Goal: Information Seeking & Learning: Learn about a topic

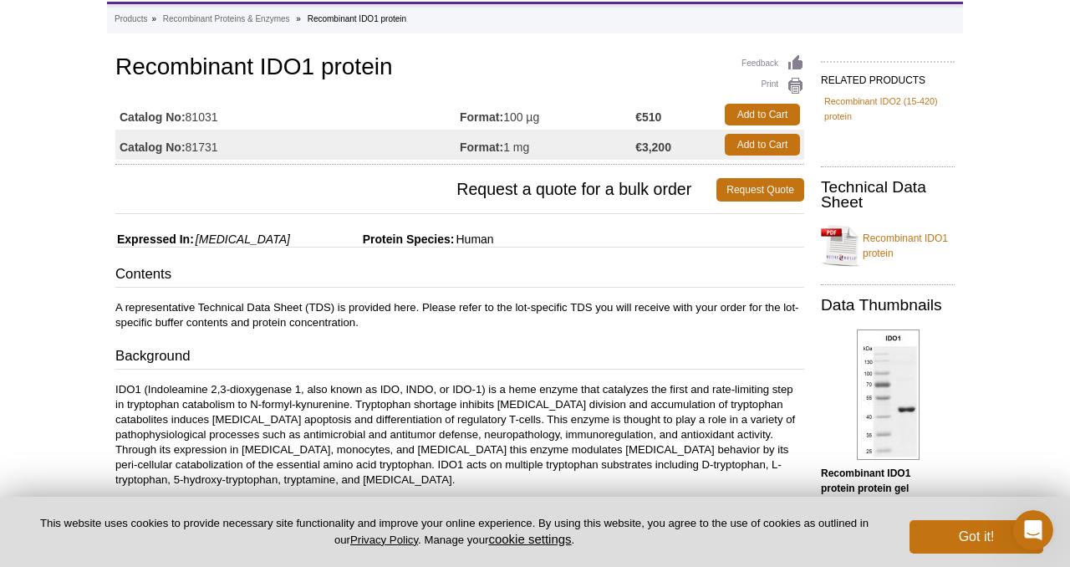
scroll to position [82, 0]
drag, startPoint x: 821, startPoint y: 303, endPoint x: 979, endPoint y: 303, distance: 157.9
click at [714, 410] on p "IDO1 (Indoleamine 2,3-dioxygenase 1, also known as IDO, INDO, or IDO-1) is a he…" at bounding box center [459, 433] width 689 height 105
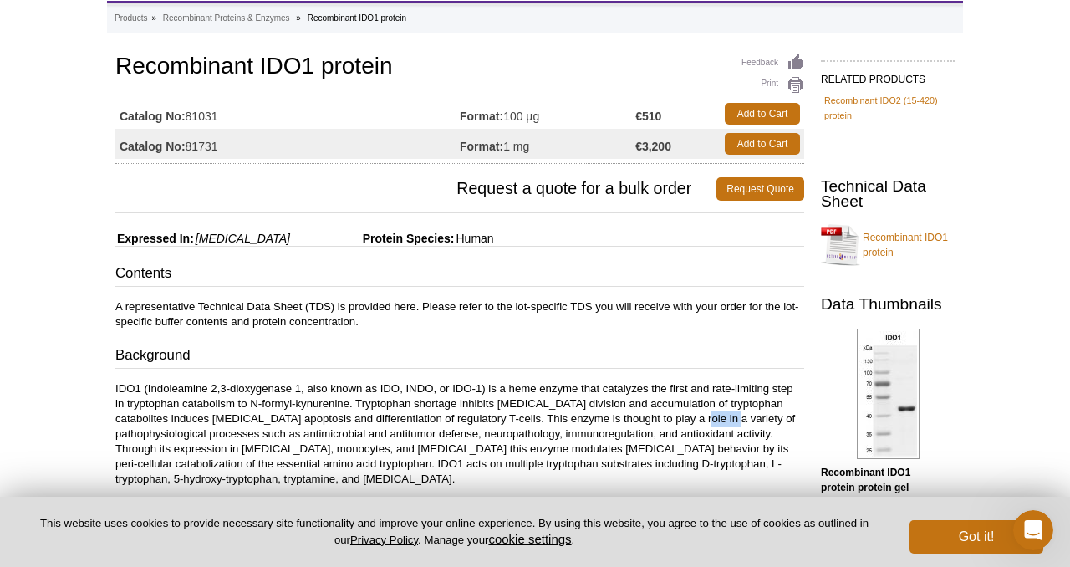
click at [714, 410] on p "IDO1 (Indoleamine 2,3-dioxygenase 1, also known as IDO, INDO, or IDO-1) is a he…" at bounding box center [459, 433] width 689 height 105
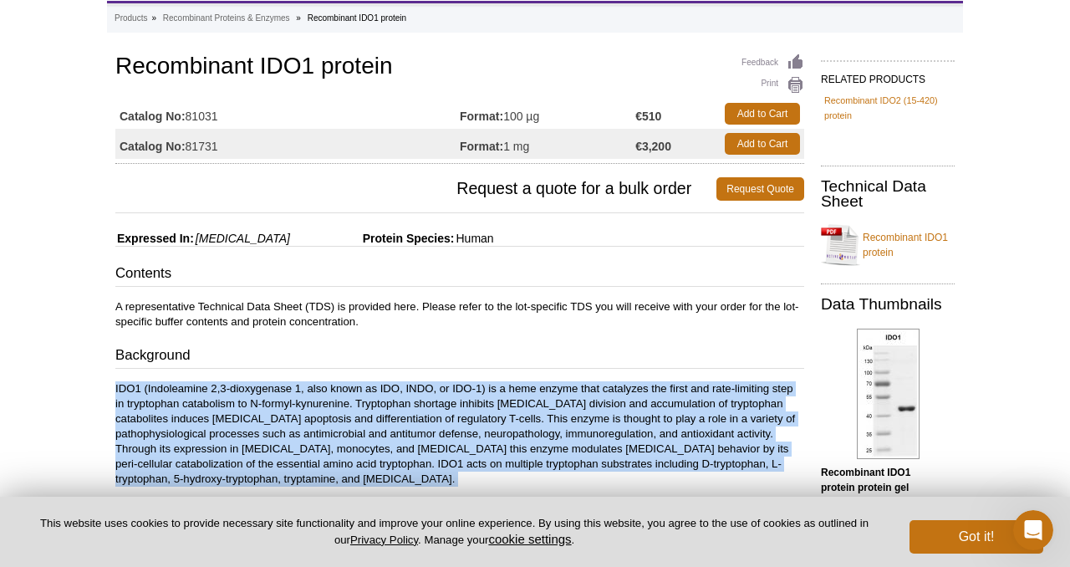
click at [714, 410] on p "IDO1 (Indoleamine 2,3-dioxygenase 1, also known as IDO, INDO, or IDO-1) is a he…" at bounding box center [459, 433] width 689 height 105
click at [716, 423] on p "IDO1 (Indoleamine 2,3-dioxygenase 1, also known as IDO, INDO, or IDO-1) is a he…" at bounding box center [459, 433] width 689 height 105
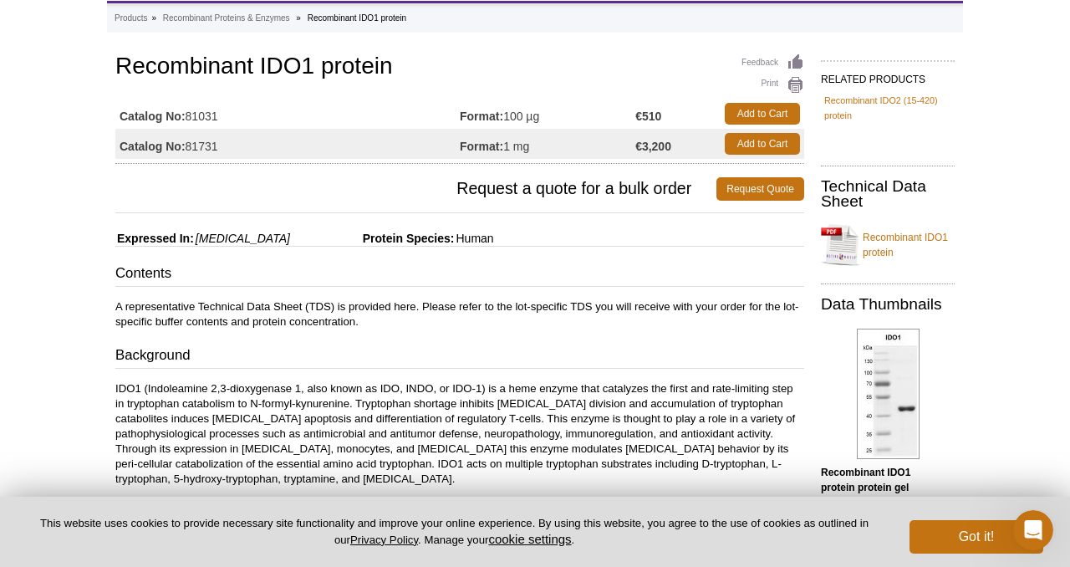
click at [719, 425] on p "IDO1 (Indoleamine 2,3-dioxygenase 1, also known as IDO, INDO, or IDO-1) is a he…" at bounding box center [459, 433] width 689 height 105
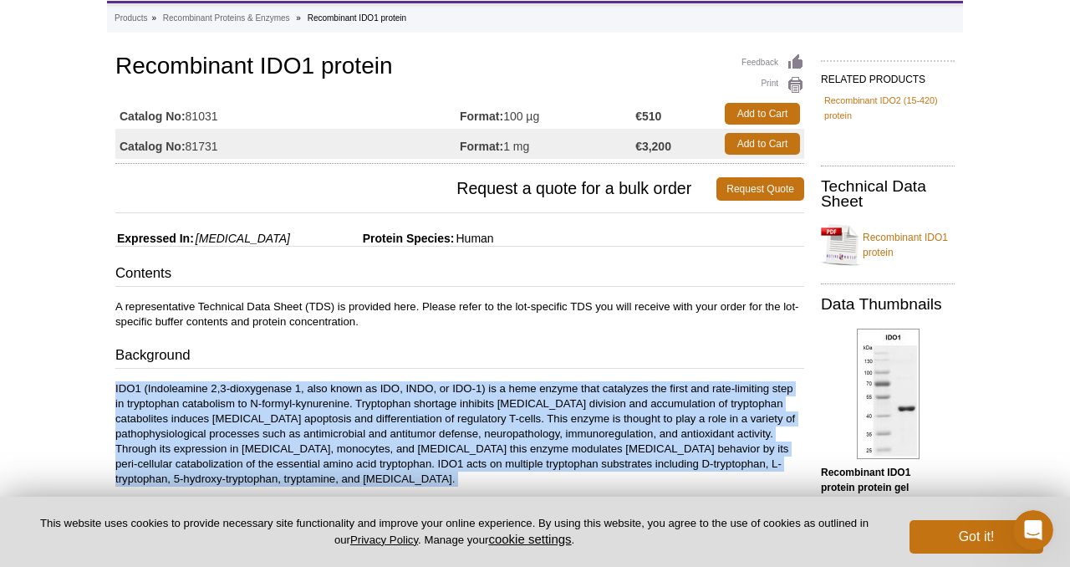
click at [719, 425] on p "IDO1 (Indoleamine 2,3-dioxygenase 1, also known as IDO, INDO, or IDO-1) is a he…" at bounding box center [459, 433] width 689 height 105
click at [740, 427] on p "IDO1 (Indoleamine 2,3-dioxygenase 1, also known as IDO, INDO, or IDO-1) is a he…" at bounding box center [459, 433] width 689 height 105
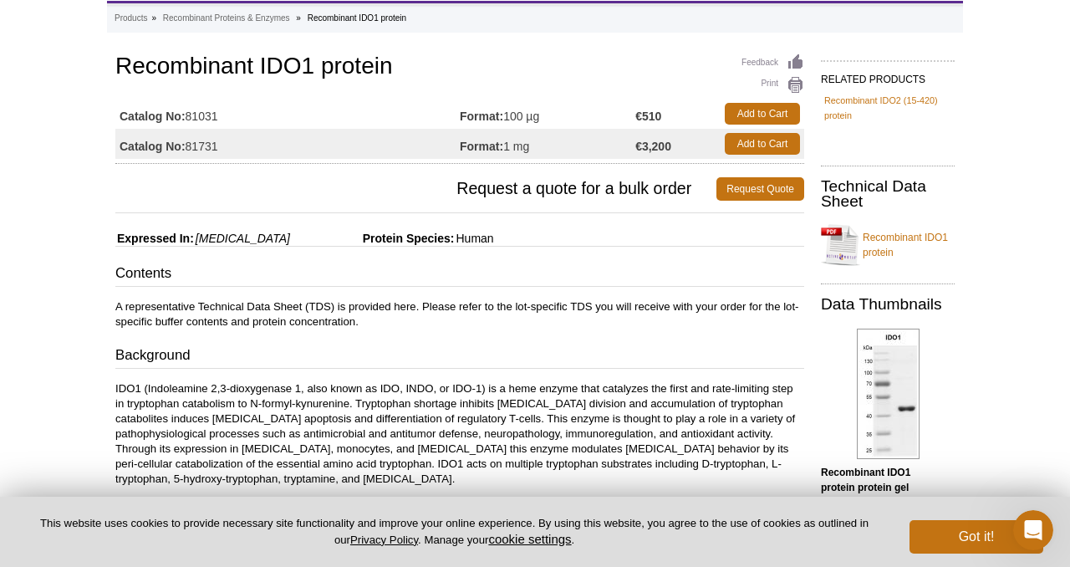
scroll to position [0, 0]
